Goal: Task Accomplishment & Management: Complete application form

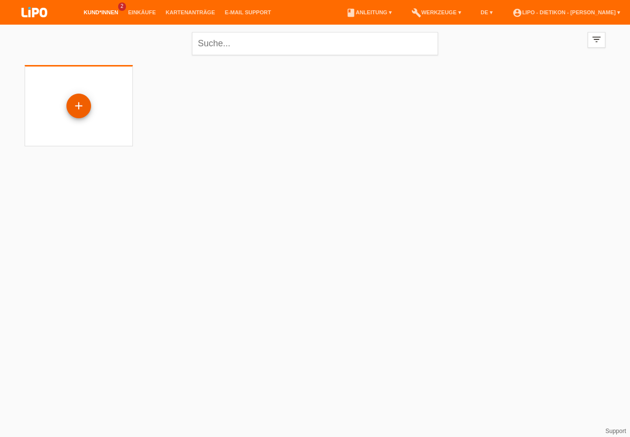
click at [79, 102] on div "+" at bounding box center [79, 105] width 24 height 17
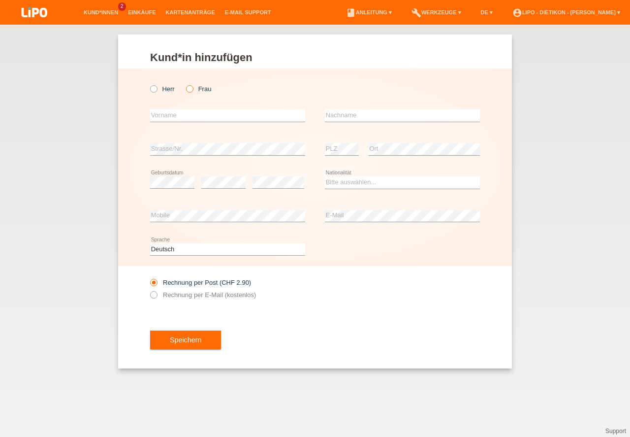
click at [198, 89] on label "Frau" at bounding box center [198, 88] width 25 height 7
click at [193, 89] on input "Frau" at bounding box center [189, 88] width 6 height 6
radio input "true"
click at [199, 116] on input "text" at bounding box center [227, 115] width 155 height 12
type input "Hirjete"
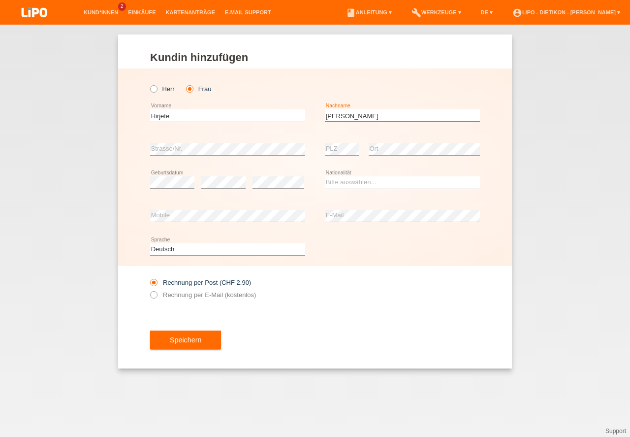
type input "[PERSON_NAME]"
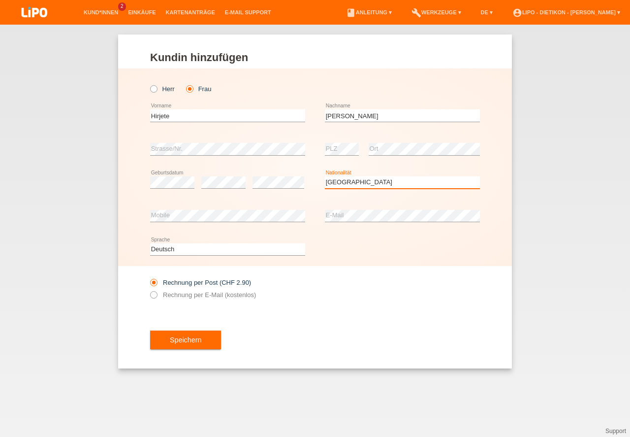
select select "CH"
click at [191, 295] on label "Rechnung per E-Mail (kostenlos)" at bounding box center [203, 294] width 106 height 7
click at [157, 295] on input "Rechnung per E-Mail (kostenlos)" at bounding box center [153, 297] width 6 height 12
radio input "true"
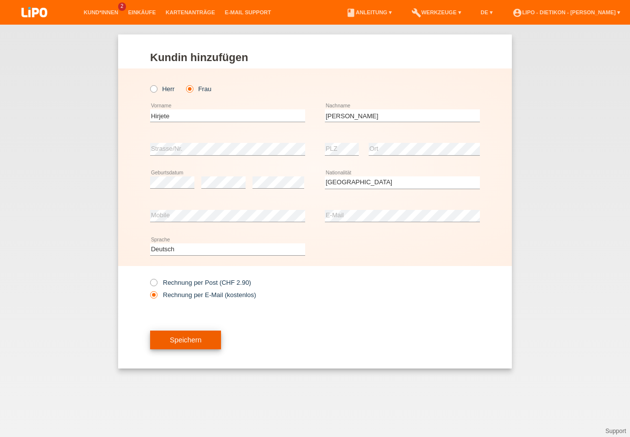
click at [186, 340] on button "Speichern" at bounding box center [185, 339] width 71 height 19
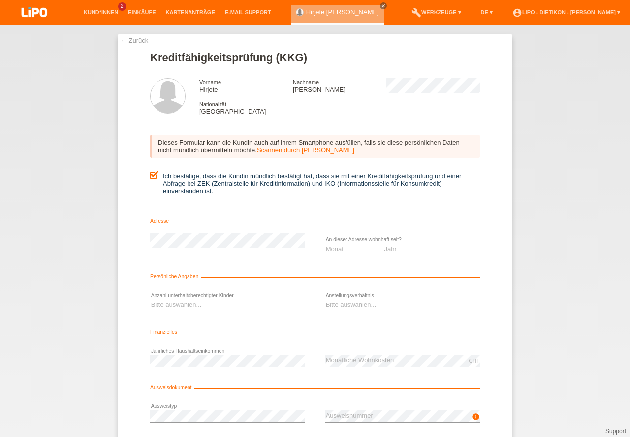
scroll to position [65, 0]
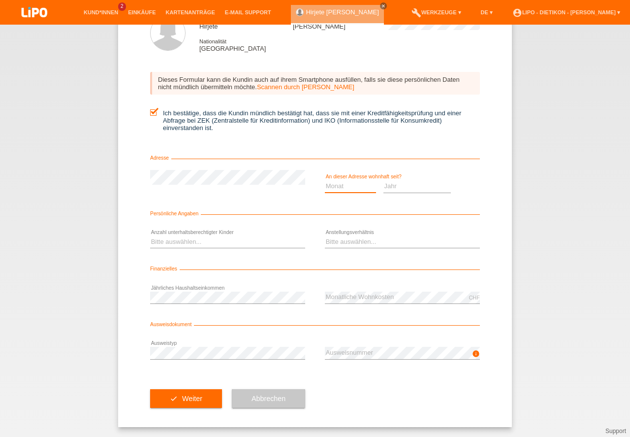
click at [351, 187] on select "Monat 01 02 03 04 05 06 07 08 09 10" at bounding box center [350, 186] width 51 height 12
click at [402, 189] on select "Jahr 2025 2024 2023 2022 2021 2020 2019 2018 2017 2016 2015 2014 2013 2012 2011…" at bounding box center [418, 186] width 68 height 12
select select "2019"
click at [0, 0] on option "2019" at bounding box center [0, 0] width 0 height 0
click at [349, 186] on select "Monat 01 02 03 04 05 06 07 08 09 10" at bounding box center [350, 186] width 51 height 12
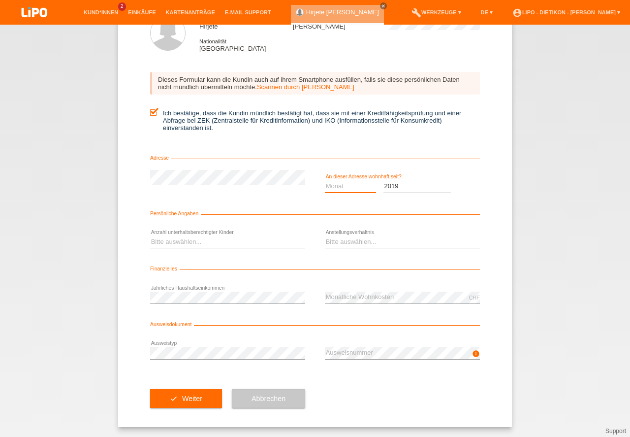
select select "04"
click at [0, 0] on option "04" at bounding box center [0, 0] width 0 height 0
click at [192, 238] on select "Bitte auswählen... 0 1 2 3 4 5 6 7 8 9" at bounding box center [227, 242] width 155 height 12
select select "2"
click at [0, 0] on option "2" at bounding box center [0, 0] width 0 height 0
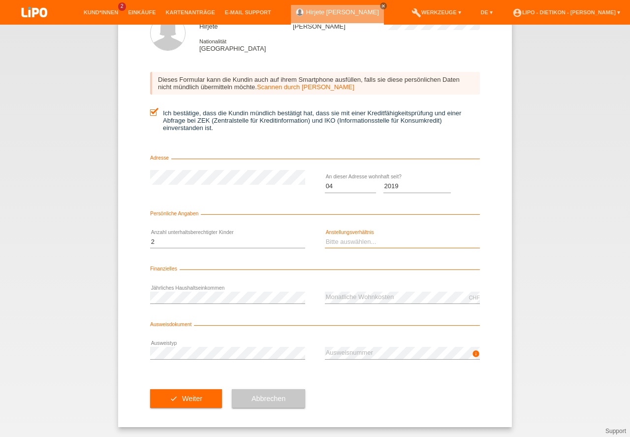
click at [379, 241] on select "Bitte auswählen... Unbefristet Befristet Lehrling/Student Pensioniert Nicht arb…" at bounding box center [402, 242] width 155 height 12
select select "UNLIMITED"
click at [0, 0] on option "Unbefristet" at bounding box center [0, 0] width 0 height 0
click at [189, 404] on button "check Weiter" at bounding box center [186, 398] width 72 height 19
